Goal: Navigation & Orientation: Find specific page/section

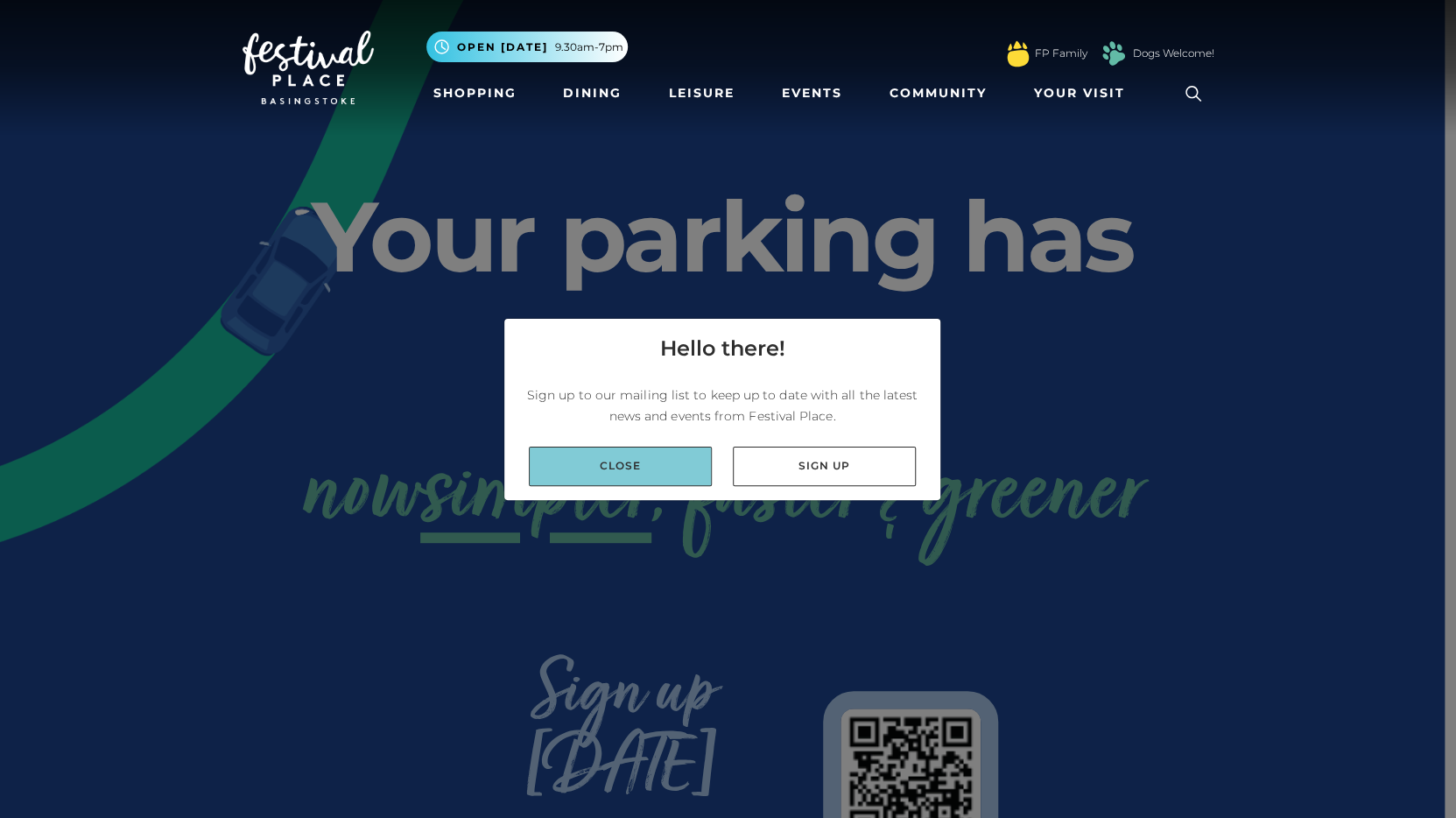
click at [660, 472] on link "Close" at bounding box center [620, 466] width 183 height 40
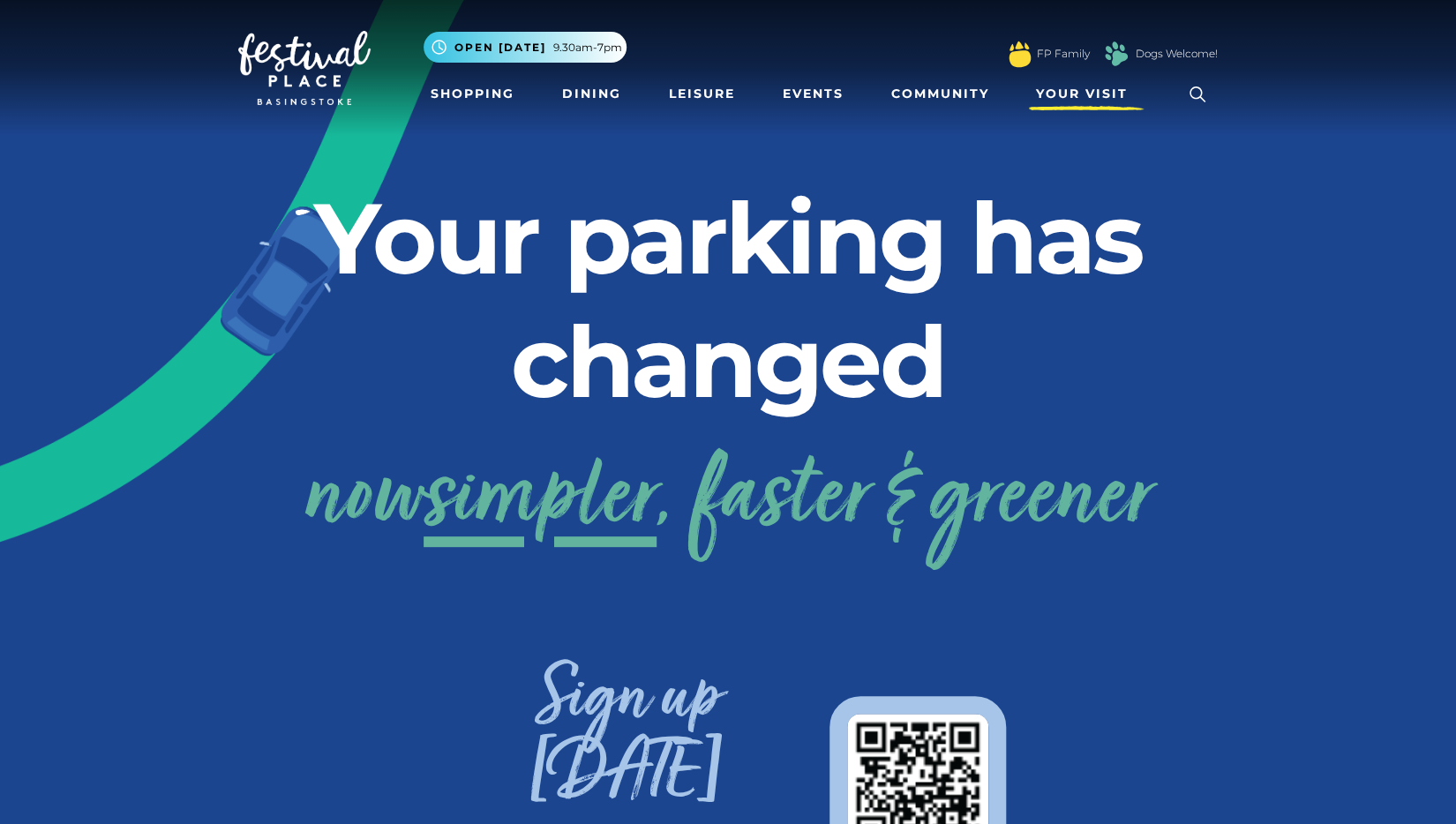
click at [1081, 93] on span "Your Visit" at bounding box center [1081, 94] width 92 height 19
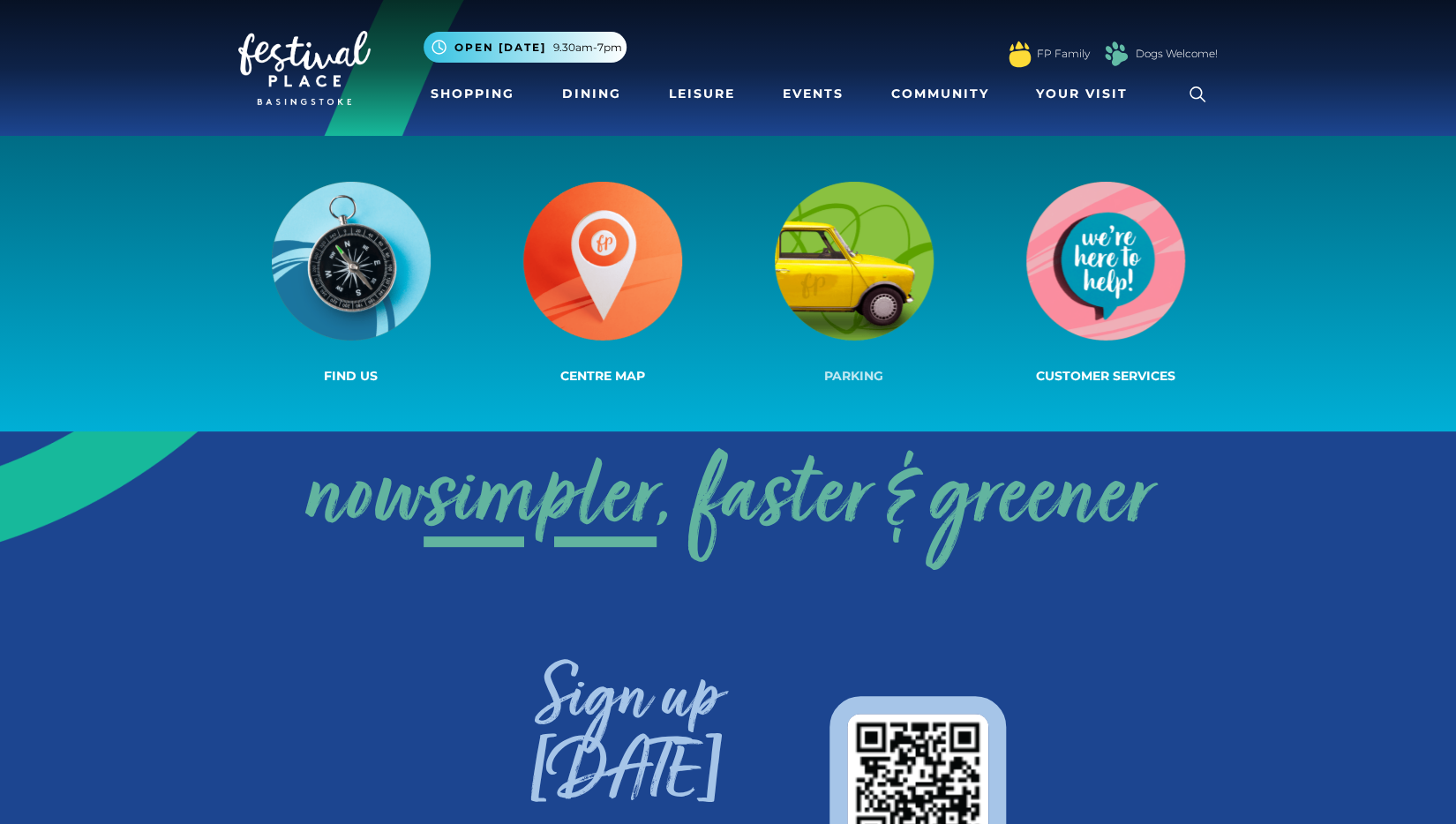
click at [846, 282] on img at bounding box center [854, 261] width 159 height 159
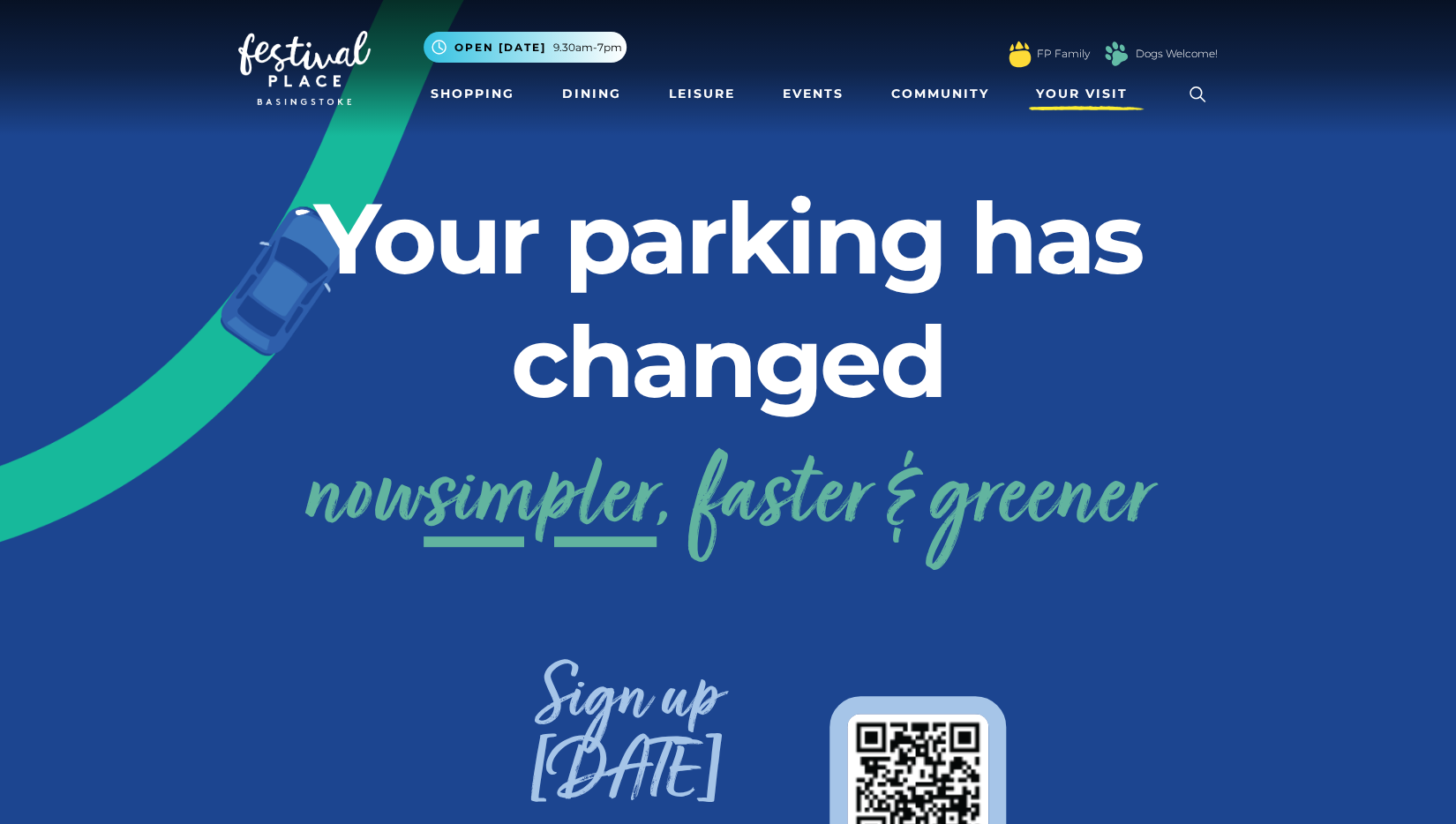
click at [1058, 95] on span "Your Visit" at bounding box center [1081, 94] width 92 height 19
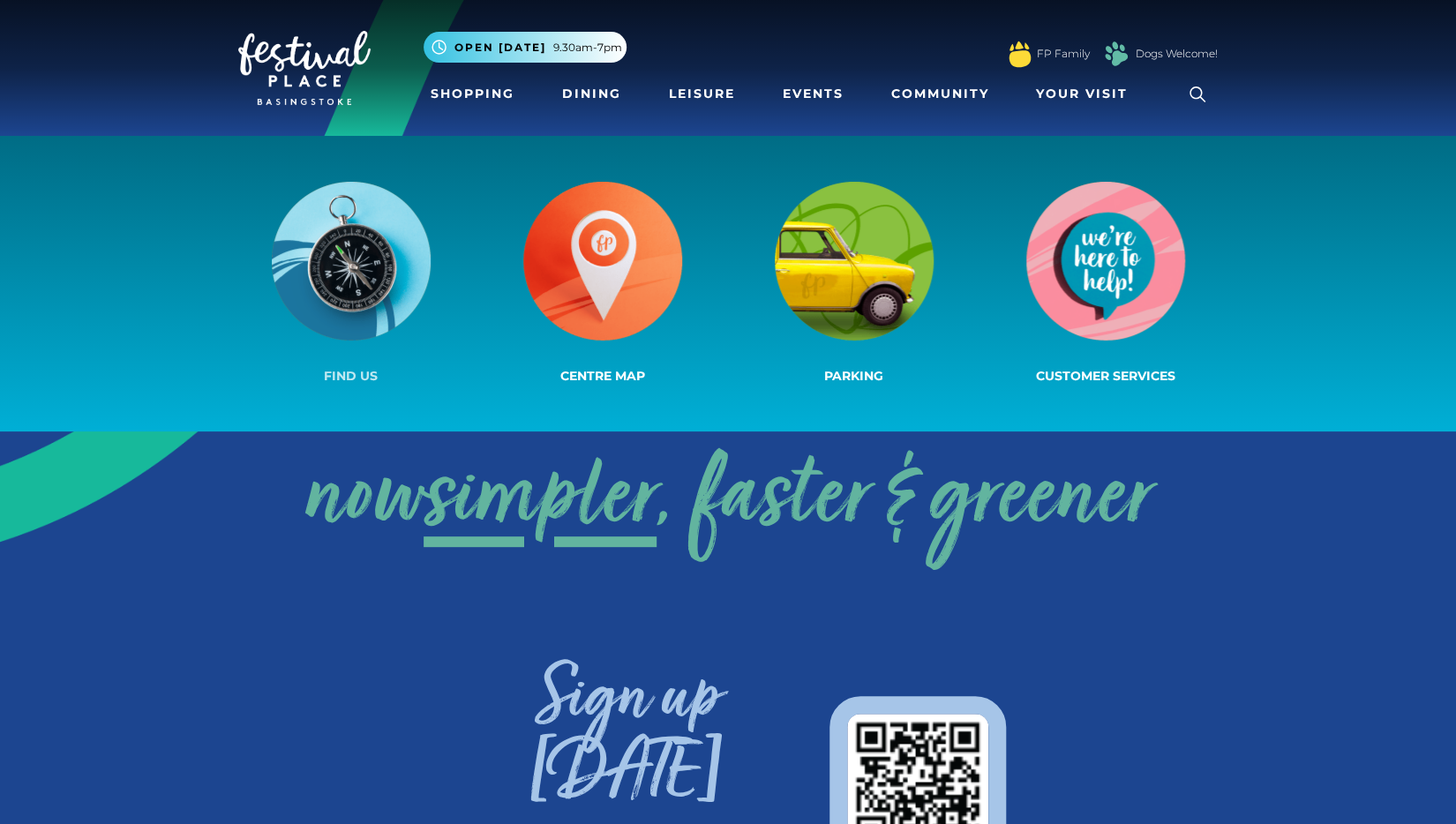
click at [385, 259] on img at bounding box center [350, 261] width 159 height 159
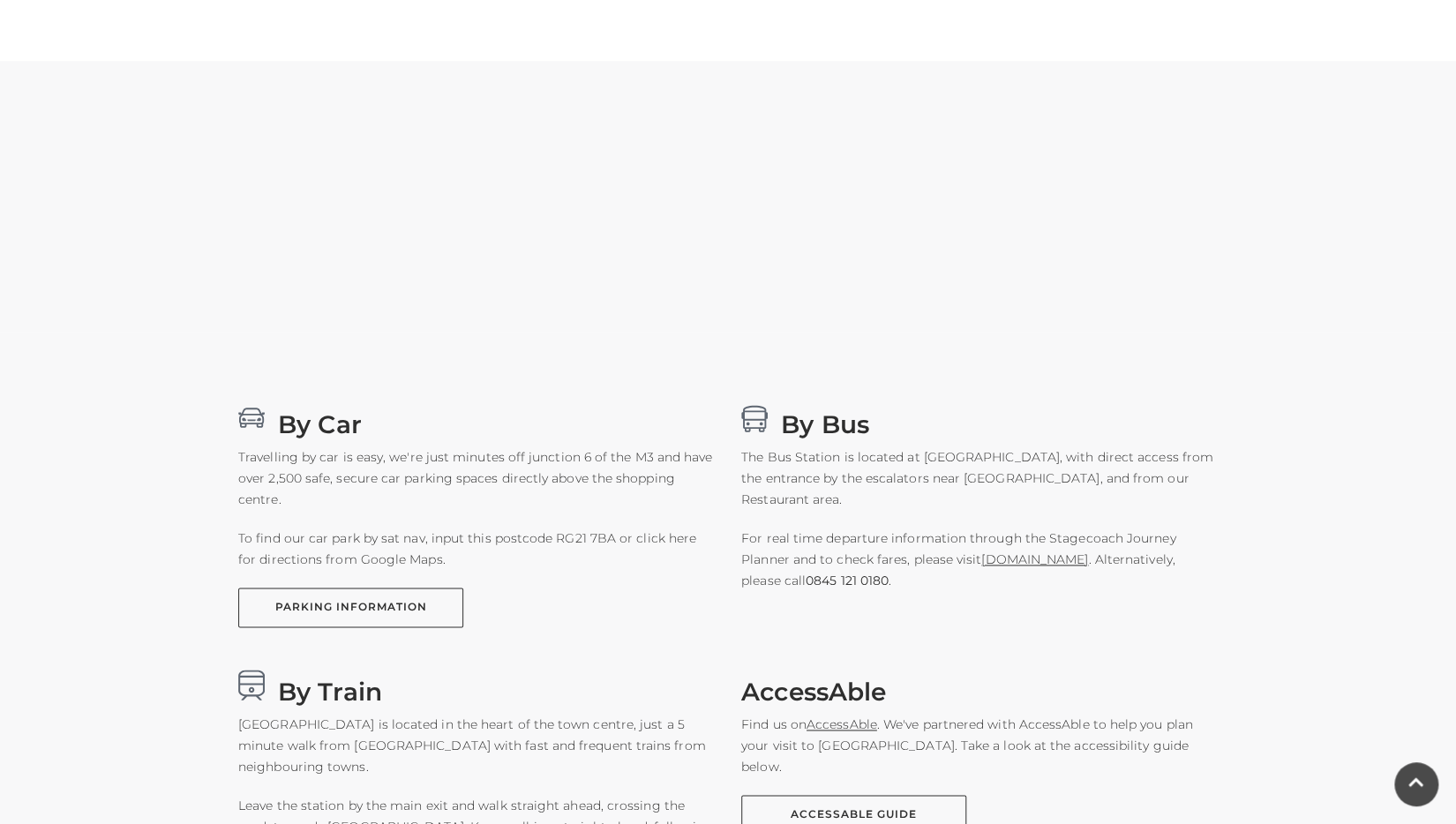
scroll to position [921, 0]
